Goal: Transaction & Acquisition: Purchase product/service

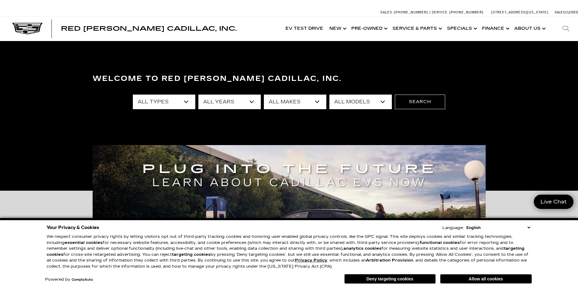
click at [382, 100] on select "All Models [US_STATE] Corvette Grand Sport Crosstrek Crown Signia CT4 CT5 Equin…" at bounding box center [360, 102] width 62 height 15
select select "Corvette Grand Sport"
click at [329, 95] on select "All Models [US_STATE] Corvette Grand Sport Crosstrek Crown Signia CT4 CT5 Equin…" at bounding box center [360, 102] width 62 height 15
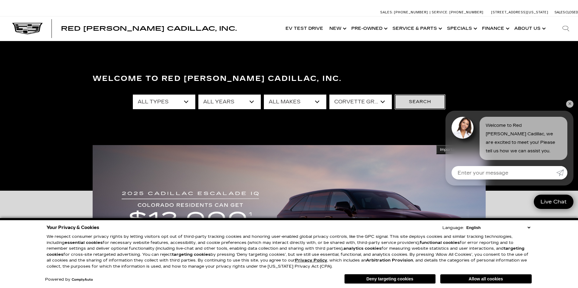
click at [416, 105] on button "Search" at bounding box center [420, 102] width 50 height 15
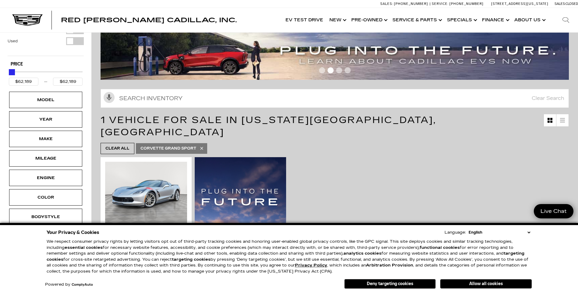
click at [401, 283] on button "Deny targeting cookies" at bounding box center [389, 284] width 91 height 10
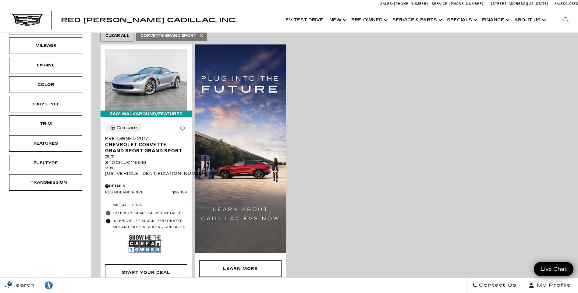
scroll to position [152, 0]
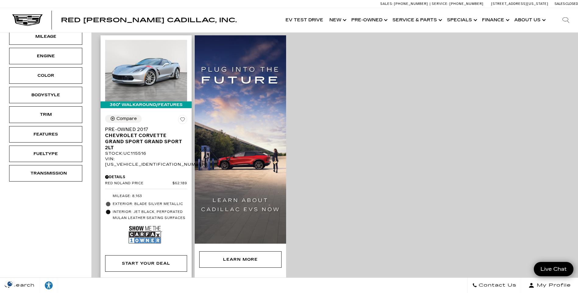
click at [147, 224] on img at bounding box center [145, 235] width 33 height 22
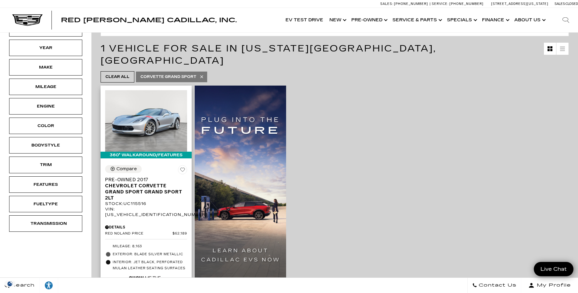
scroll to position [91, 0]
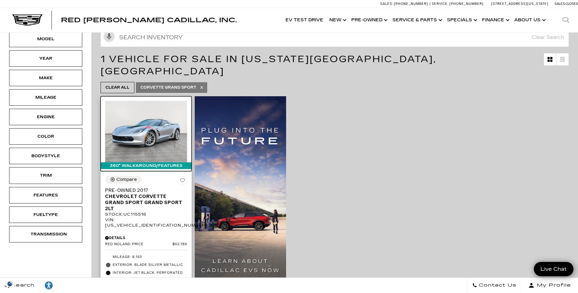
click at [147, 116] on img at bounding box center [146, 132] width 82 height 62
click at [148, 124] on img at bounding box center [146, 132] width 82 height 62
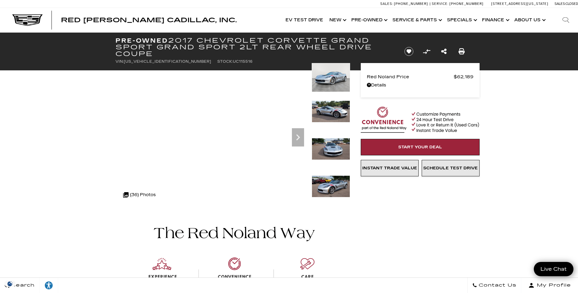
click at [134, 224] on img at bounding box center [232, 278] width 234 height 143
click at [297, 137] on icon "Next" at bounding box center [298, 137] width 12 height 12
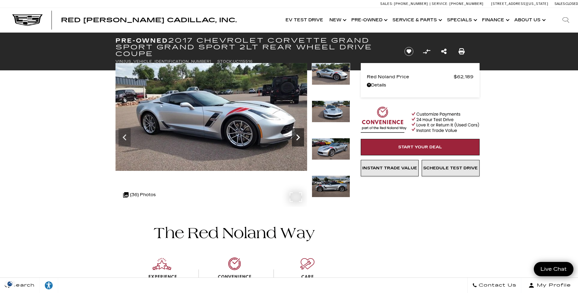
click at [297, 137] on icon "Next" at bounding box center [298, 137] width 12 height 12
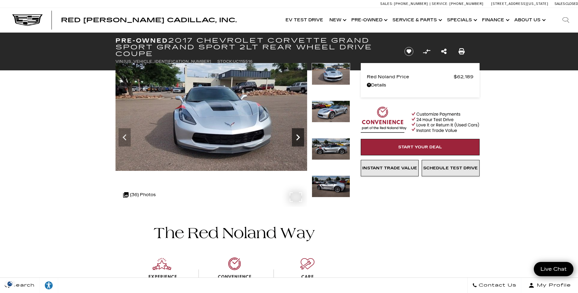
click at [297, 137] on icon "Next" at bounding box center [298, 137] width 12 height 12
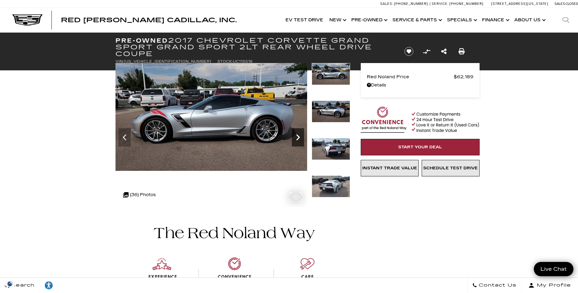
click at [297, 137] on icon "Next" at bounding box center [298, 137] width 12 height 12
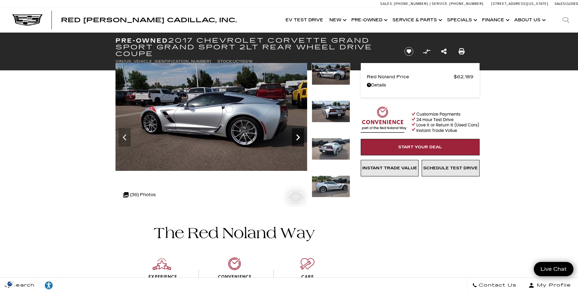
click at [297, 137] on icon "Next" at bounding box center [298, 137] width 12 height 12
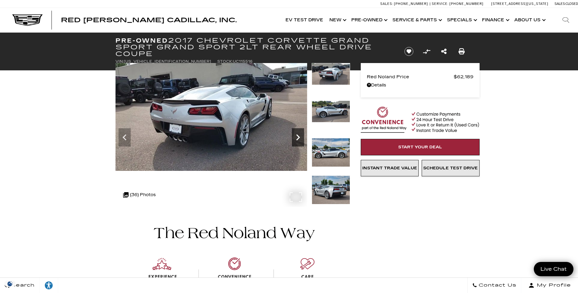
click at [297, 137] on icon "Next" at bounding box center [298, 137] width 12 height 12
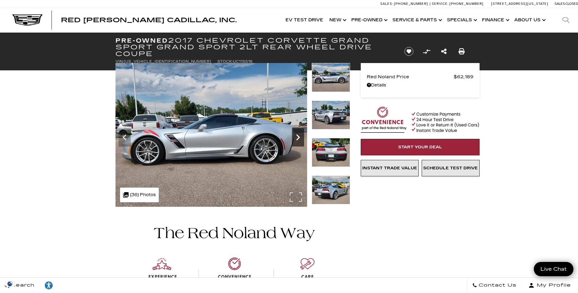
click at [297, 137] on icon "Next" at bounding box center [298, 137] width 12 height 12
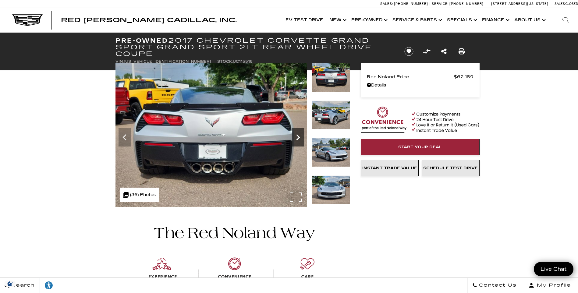
click at [297, 137] on icon "Next" at bounding box center [298, 137] width 12 height 12
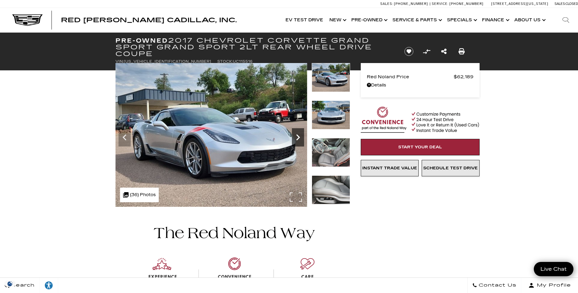
click at [297, 137] on icon "Next" at bounding box center [298, 137] width 12 height 12
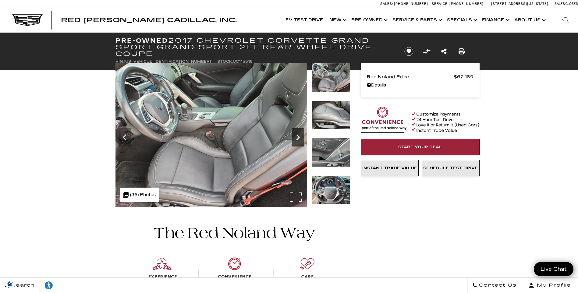
click at [297, 137] on icon "Next" at bounding box center [298, 137] width 12 height 12
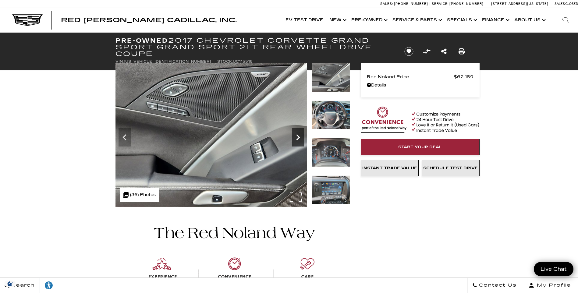
click at [297, 137] on icon "Next" at bounding box center [298, 137] width 12 height 12
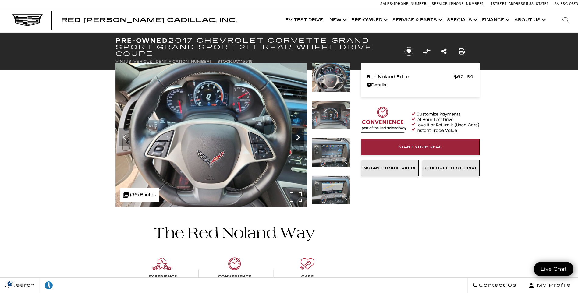
click at [297, 137] on icon "Next" at bounding box center [298, 137] width 12 height 12
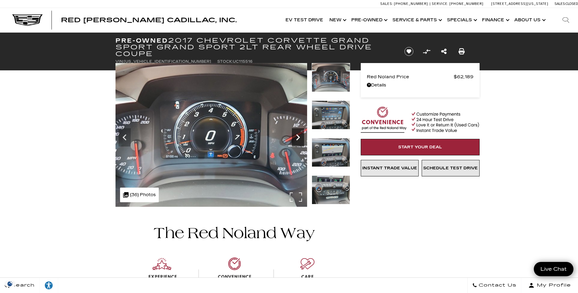
click at [297, 137] on icon "Next" at bounding box center [298, 137] width 12 height 12
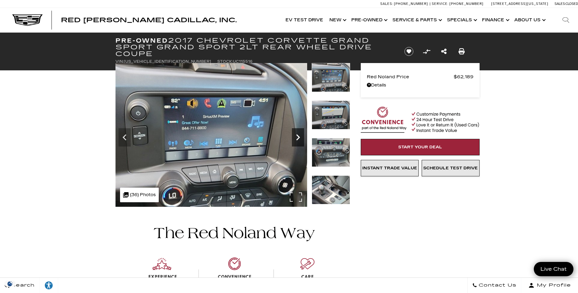
click at [297, 137] on icon "Next" at bounding box center [298, 137] width 12 height 12
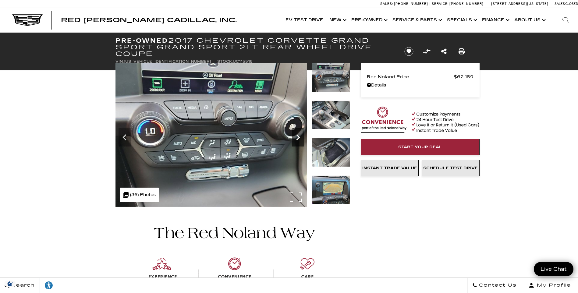
click at [297, 137] on icon "Next" at bounding box center [298, 137] width 12 height 12
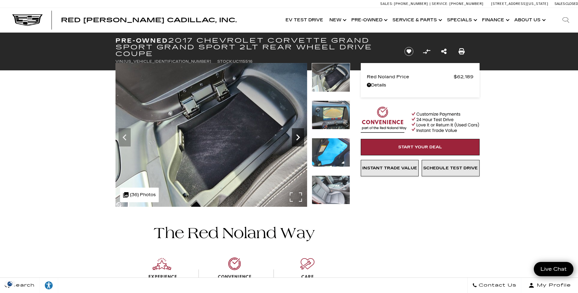
click at [297, 137] on icon "Next" at bounding box center [298, 137] width 12 height 12
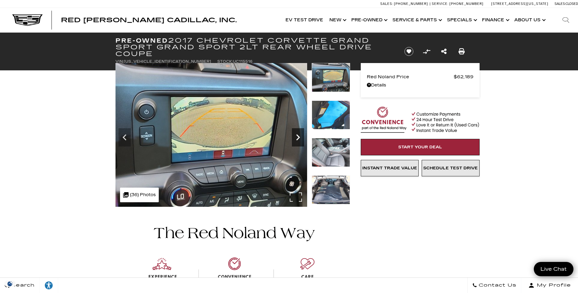
click at [297, 137] on icon "Next" at bounding box center [298, 137] width 12 height 12
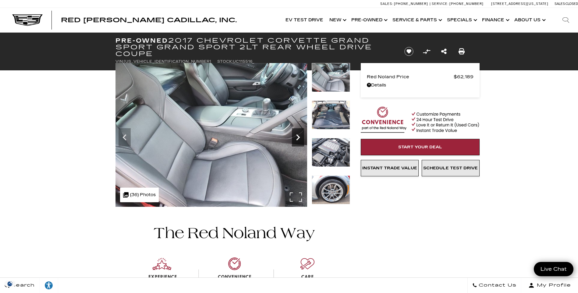
click at [297, 137] on icon "Next" at bounding box center [298, 137] width 12 height 12
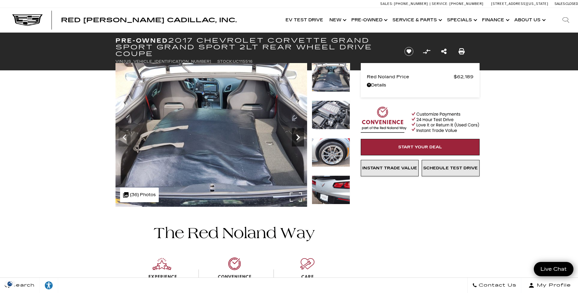
click at [297, 137] on icon "Next" at bounding box center [298, 137] width 12 height 12
